Goal: Complete application form: Complete application form

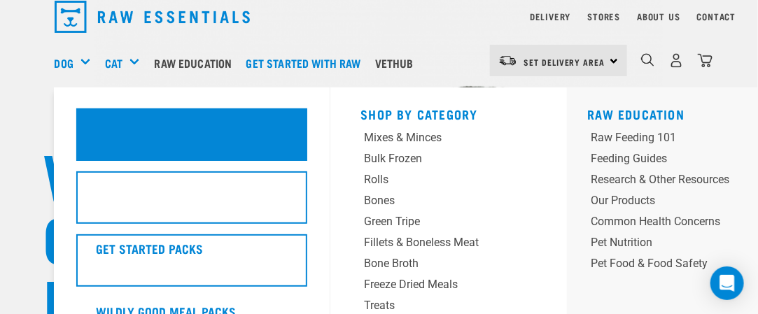
scroll to position [70, 0]
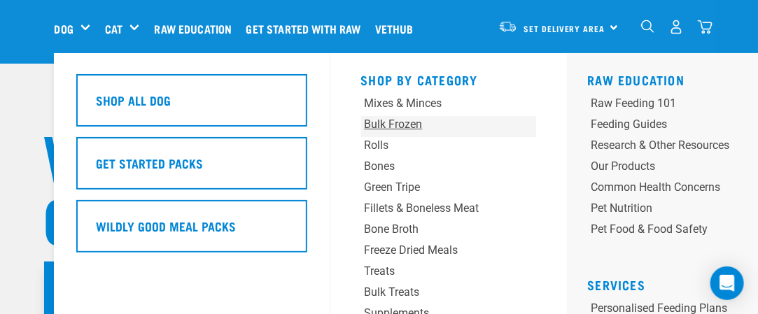
click at [395, 122] on div "Bulk Frozen" at bounding box center [434, 124] width 138 height 17
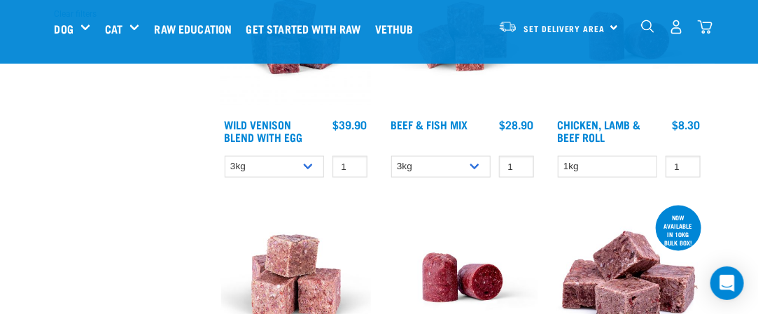
scroll to position [490, 0]
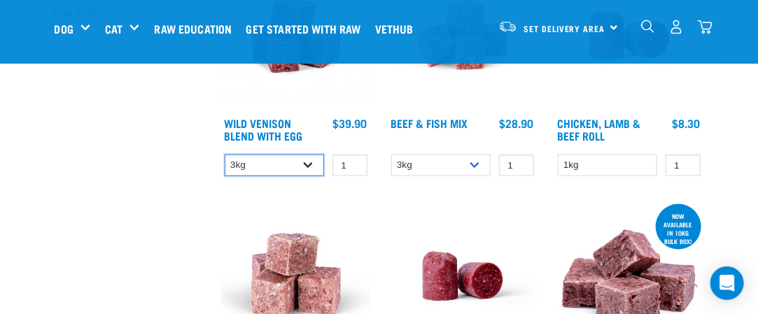
click at [308, 162] on select "3kg Bulk (10kg)" at bounding box center [275, 166] width 100 height 22
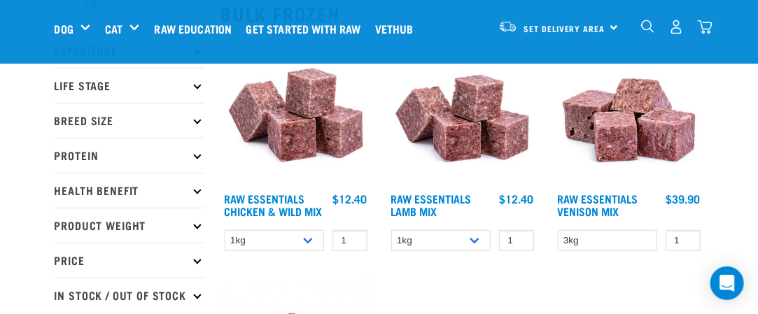
scroll to position [210, 0]
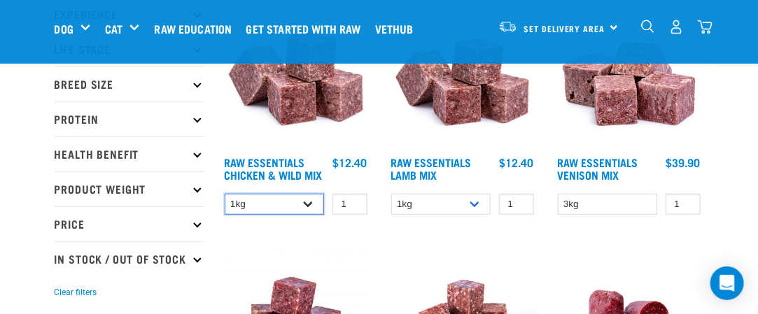
click at [307, 203] on select "1kg 3kg Bulk (10kg)" at bounding box center [275, 205] width 100 height 22
select select "14881"
click at [225, 194] on select "1kg 3kg Bulk (10kg)" at bounding box center [275, 205] width 100 height 22
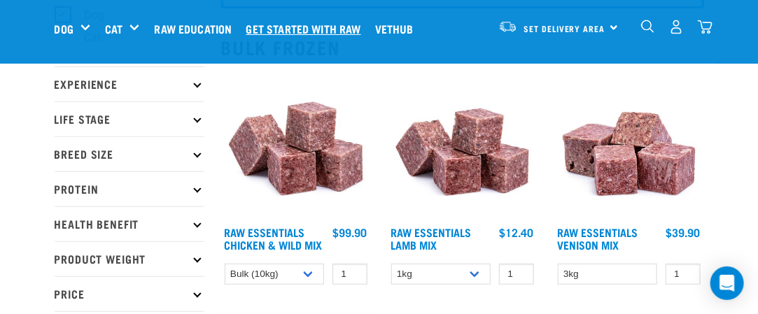
click at [322, 26] on link "Get started with Raw" at bounding box center [307, 29] width 129 height 56
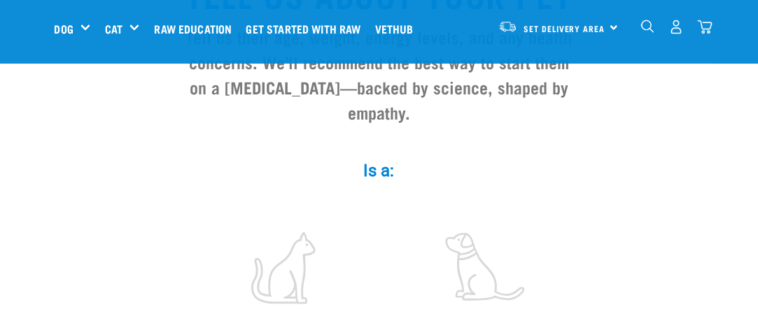
scroll to position [210, 0]
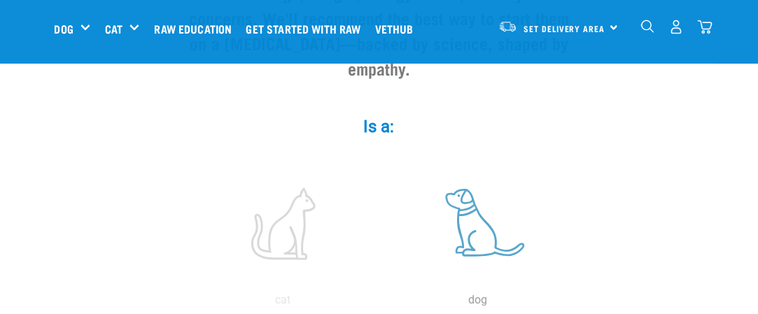
click at [465, 195] on label at bounding box center [478, 223] width 189 height 119
click at [381, 304] on input "radio" at bounding box center [381, 304] width 0 height 0
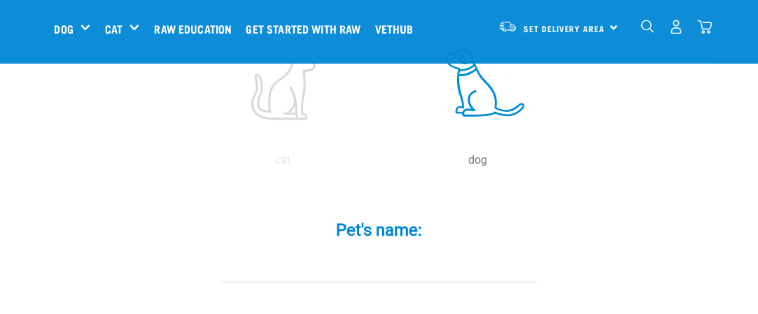
scroll to position [420, 0]
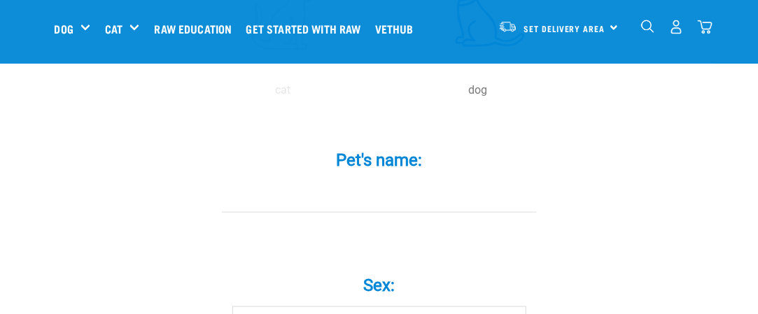
click at [381, 181] on input "Pet's name: *" at bounding box center [379, 196] width 315 height 31
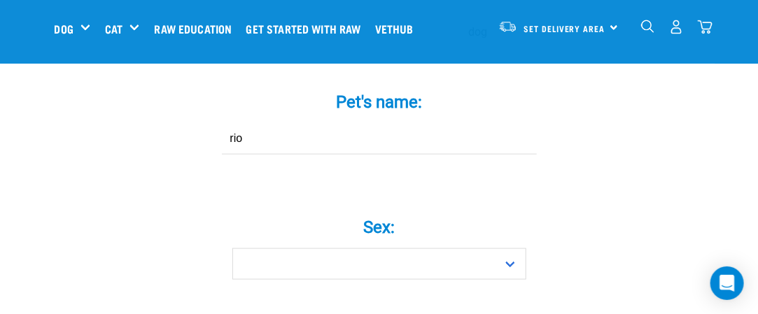
scroll to position [560, 0]
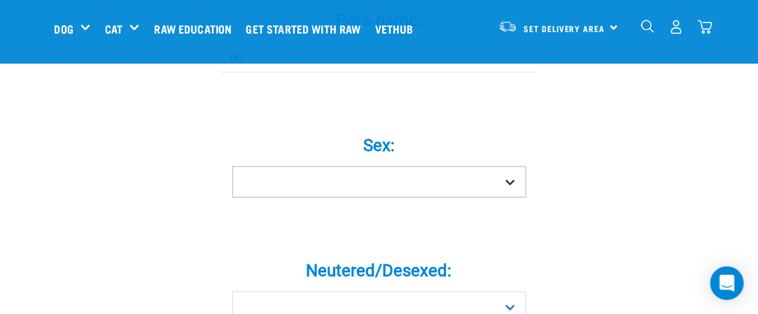
type input "rio"
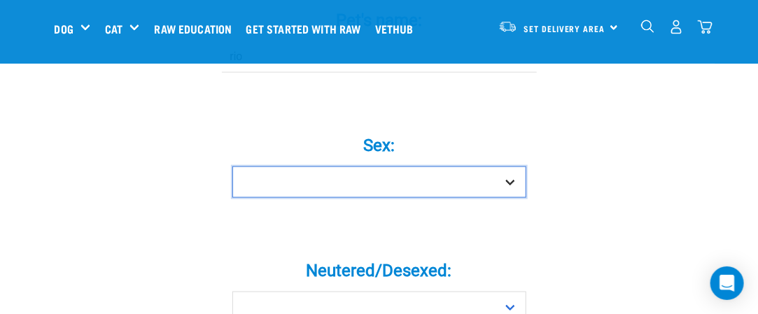
click at [510, 167] on select "Boy Girl" at bounding box center [379, 182] width 294 height 31
click at [319, 167] on select "Boy Girl" at bounding box center [379, 182] width 294 height 31
select select "boy"
click at [232, 167] on select "Boy Girl" at bounding box center [379, 182] width 294 height 31
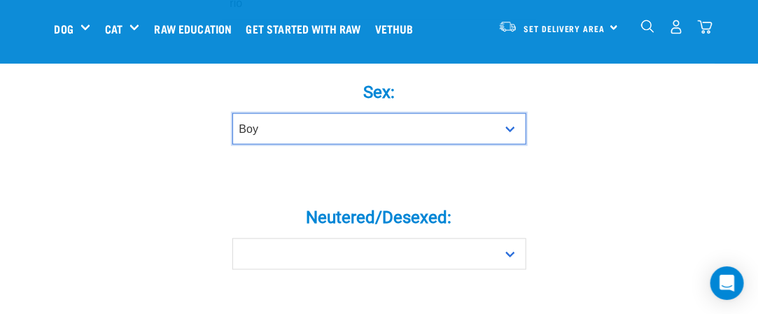
scroll to position [700, 0]
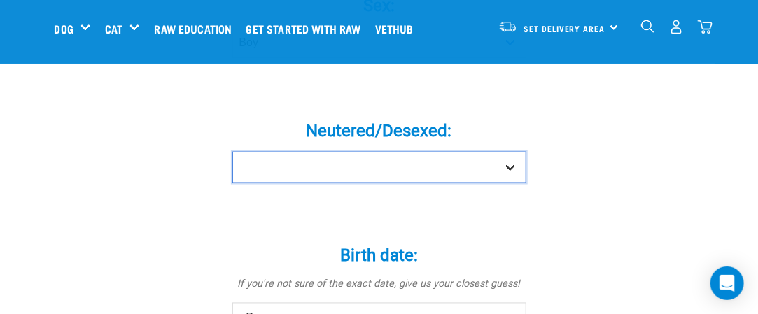
click at [512, 152] on select "Yes No" at bounding box center [379, 167] width 294 height 31
select select "yes"
click at [232, 152] on select "Yes No" at bounding box center [379, 167] width 294 height 31
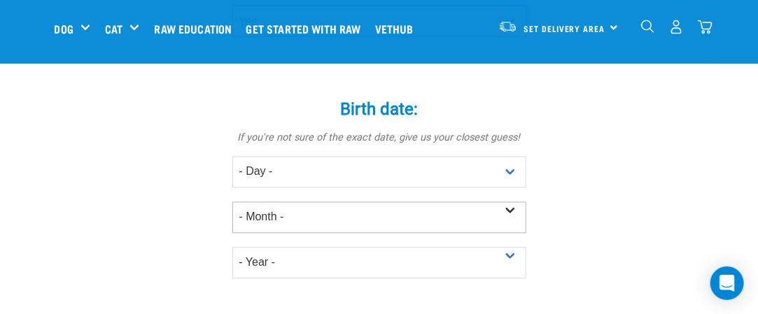
scroll to position [910, 0]
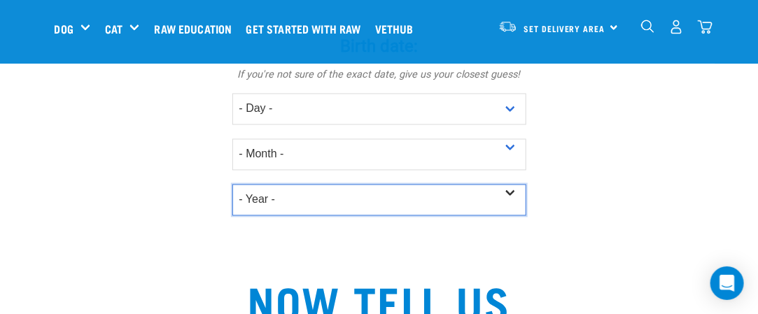
click at [512, 184] on select "- Year - 2025 2024 2023 2022 2021 2020 2019 2018 2017 2016 2015 2014 2013 2012" at bounding box center [379, 199] width 294 height 31
select select "2019"
click at [232, 184] on select "- Year - 2025 2024 2023 2022 2021 2020 2019 2018 2017 2016 2015 2014 2013 2012" at bounding box center [379, 199] width 294 height 31
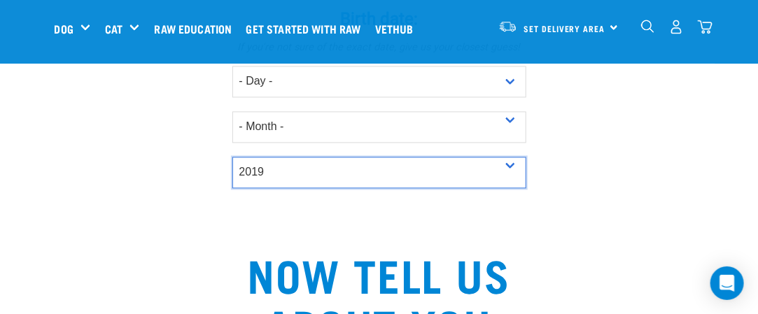
scroll to position [770, 0]
